Goal: Transaction & Acquisition: Obtain resource

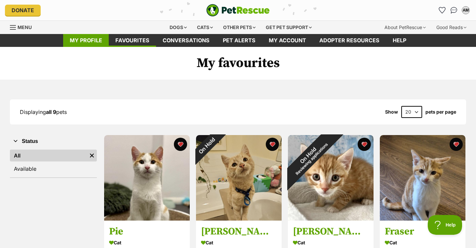
click at [79, 40] on link "My profile" at bounding box center [86, 40] width 46 height 13
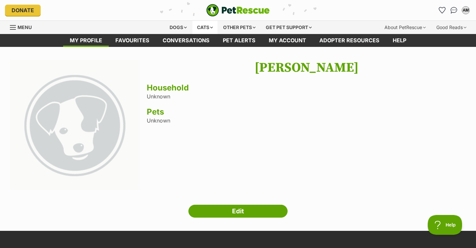
click at [202, 27] on div "Cats" at bounding box center [205, 27] width 25 height 13
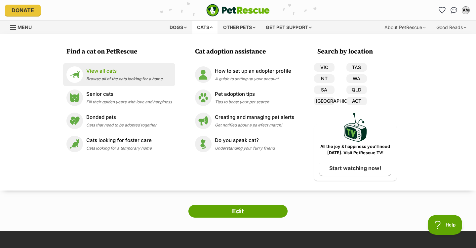
click at [110, 80] on span "Browse all of the cats looking for a home" at bounding box center [124, 78] width 76 height 5
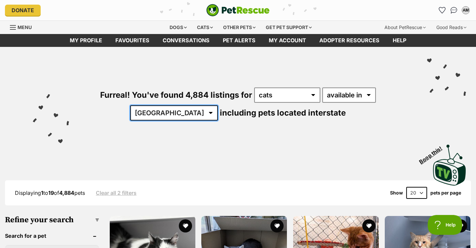
select select "VIC"
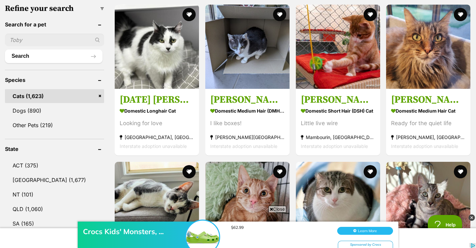
scroll to position [209, 0]
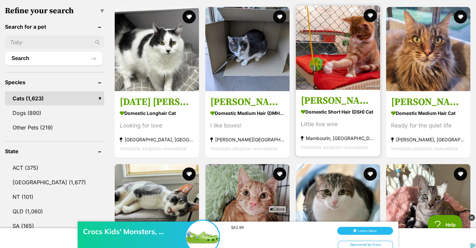
click at [330, 61] on img at bounding box center [338, 48] width 84 height 84
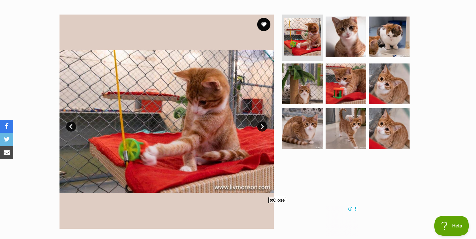
scroll to position [141, 0]
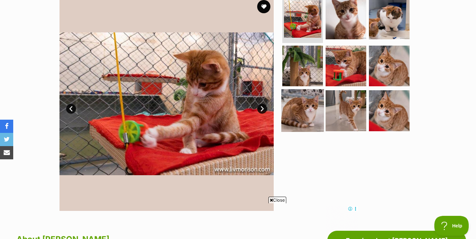
click at [311, 102] on img at bounding box center [303, 110] width 43 height 43
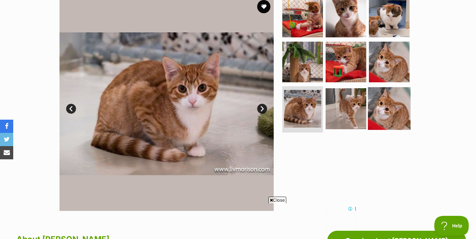
click at [394, 102] on img at bounding box center [389, 108] width 43 height 43
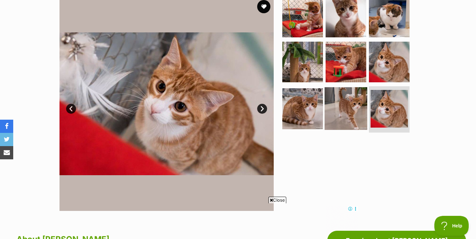
click at [338, 104] on img at bounding box center [346, 108] width 43 height 43
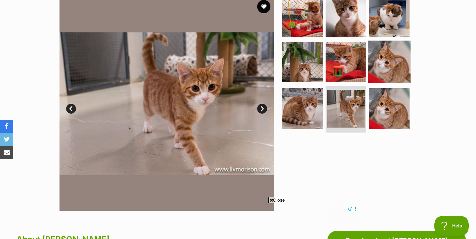
click at [384, 66] on img at bounding box center [389, 61] width 43 height 43
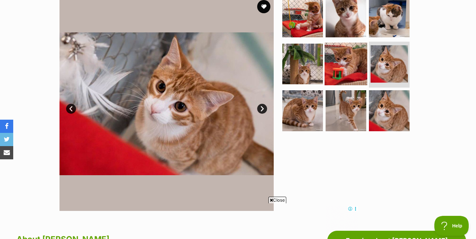
click at [343, 67] on img at bounding box center [346, 63] width 43 height 43
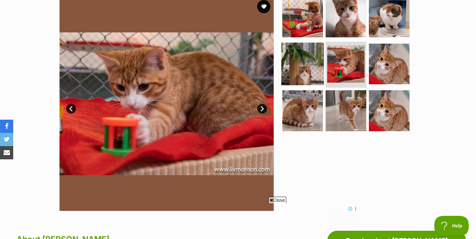
click at [306, 61] on img at bounding box center [303, 63] width 43 height 43
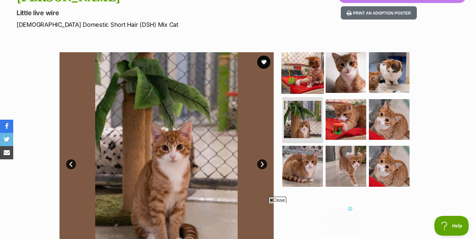
scroll to position [90, 0]
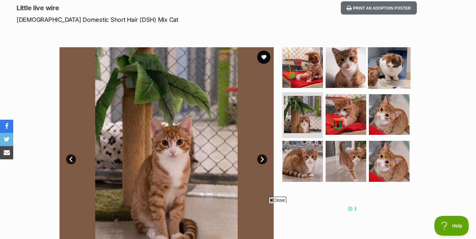
click at [392, 72] on img at bounding box center [389, 67] width 43 height 43
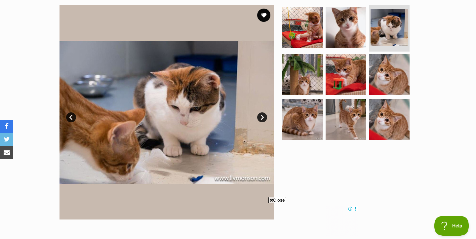
scroll to position [128, 0]
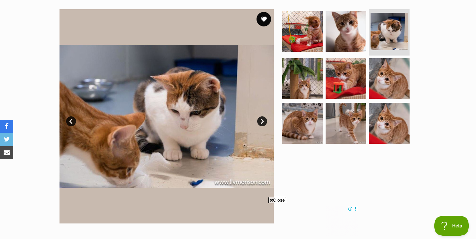
click at [263, 20] on button "favourite" at bounding box center [264, 19] width 15 height 15
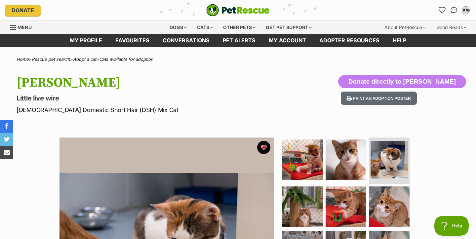
scroll to position [0, 0]
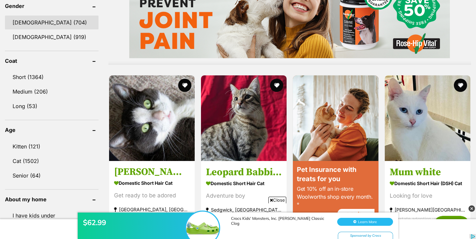
click at [33, 23] on link "Male (704)" at bounding box center [52, 23] width 94 height 14
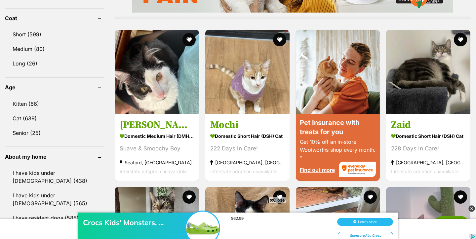
scroll to position [620, 0]
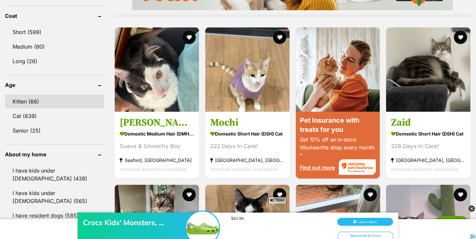
click at [38, 99] on link "Kitten (66)" at bounding box center [54, 102] width 99 height 14
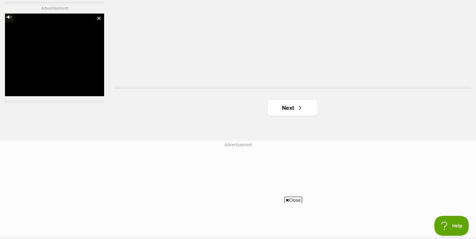
scroll to position [1240, 0]
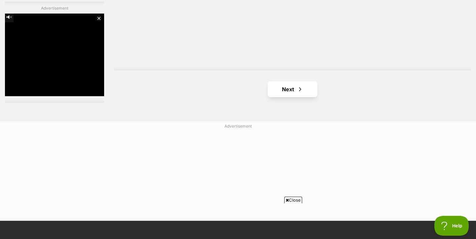
click at [292, 81] on link "Next" at bounding box center [293, 89] width 50 height 16
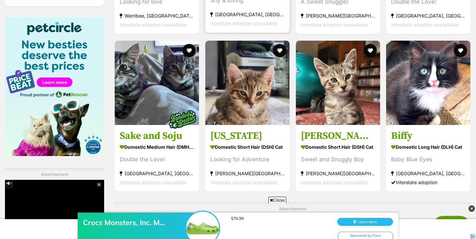
scroll to position [1016, 0]
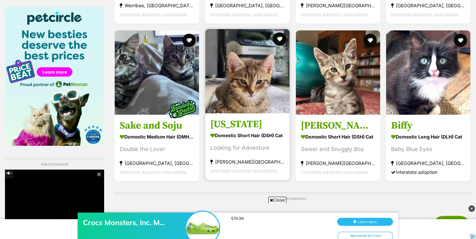
click at [262, 79] on img at bounding box center [247, 71] width 84 height 84
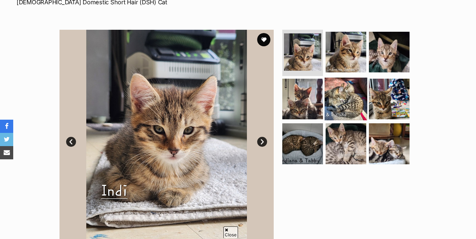
scroll to position [108, 0]
click at [338, 98] on img at bounding box center [346, 98] width 43 height 43
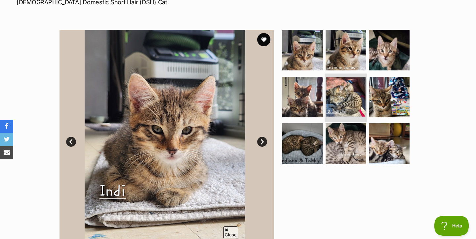
scroll to position [0, 0]
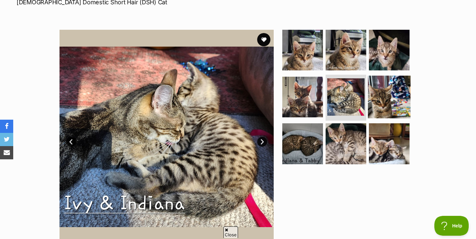
click at [397, 97] on img at bounding box center [389, 96] width 43 height 43
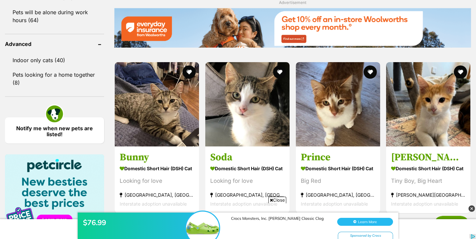
scroll to position [870, 0]
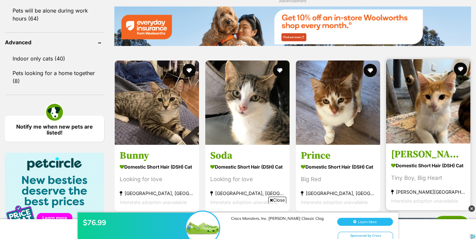
click at [431, 91] on img at bounding box center [428, 101] width 84 height 84
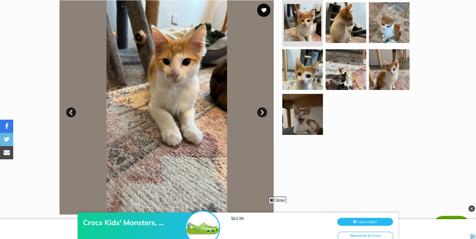
scroll to position [138, 0]
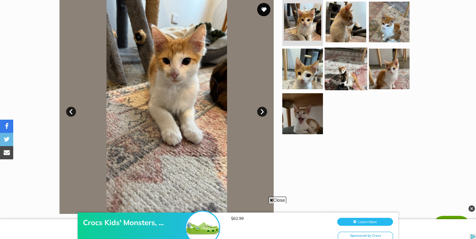
click at [344, 76] on img at bounding box center [346, 68] width 43 height 43
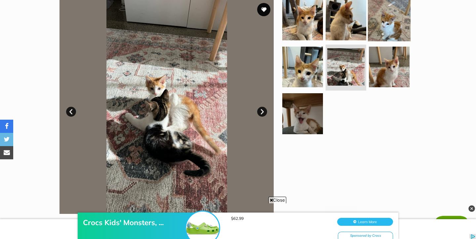
click at [384, 37] on img at bounding box center [389, 20] width 43 height 43
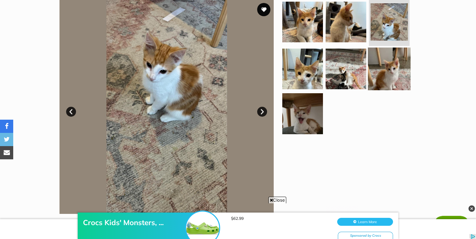
click at [392, 65] on img at bounding box center [389, 68] width 43 height 43
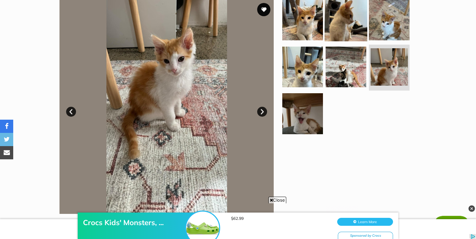
click at [332, 12] on img at bounding box center [346, 20] width 43 height 43
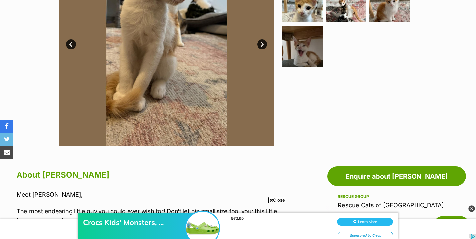
scroll to position [25, 0]
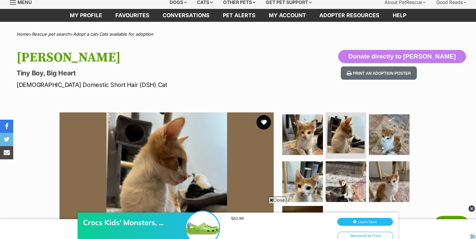
click at [267, 121] on button "favourite" at bounding box center [264, 122] width 15 height 15
click at [124, 14] on link "Favourites" at bounding box center [132, 15] width 47 height 13
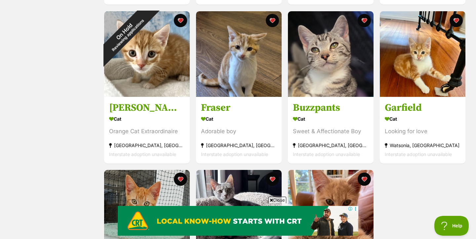
scroll to position [284, 0]
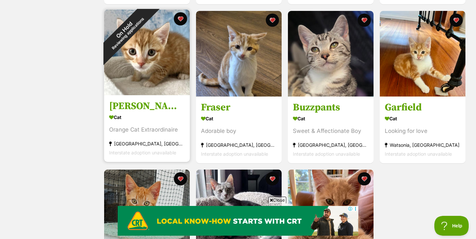
click at [148, 53] on div "On Hold Reviewing applications" at bounding box center [126, 32] width 44 height 44
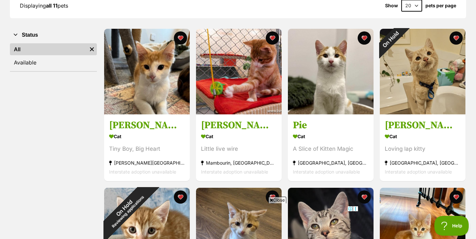
scroll to position [94, 0]
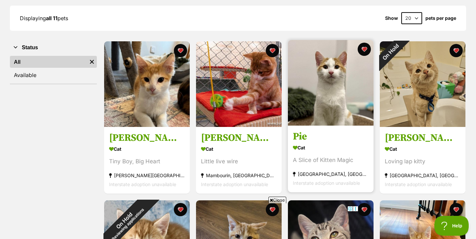
click at [339, 121] on img at bounding box center [331, 83] width 86 height 86
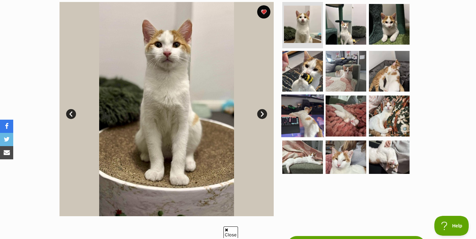
click at [307, 123] on img at bounding box center [303, 116] width 43 height 43
